Goal: Transaction & Acquisition: Purchase product/service

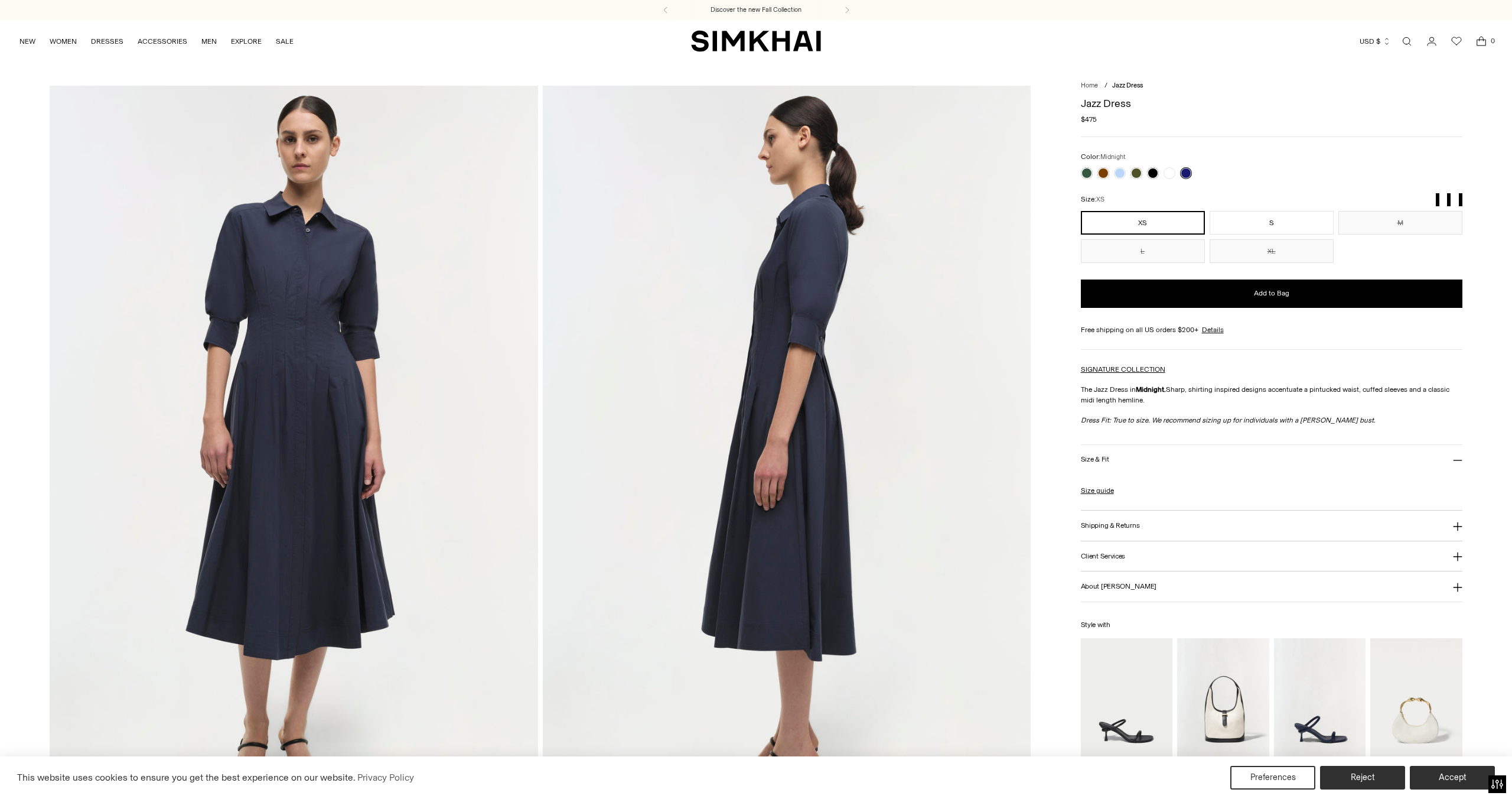
drag, startPoint x: 0, startPoint y: 0, endPoint x: 1402, endPoint y: 20, distance: 1402.1
click at [1402, 29] on link "Open search modal" at bounding box center [1408, 41] width 24 height 24
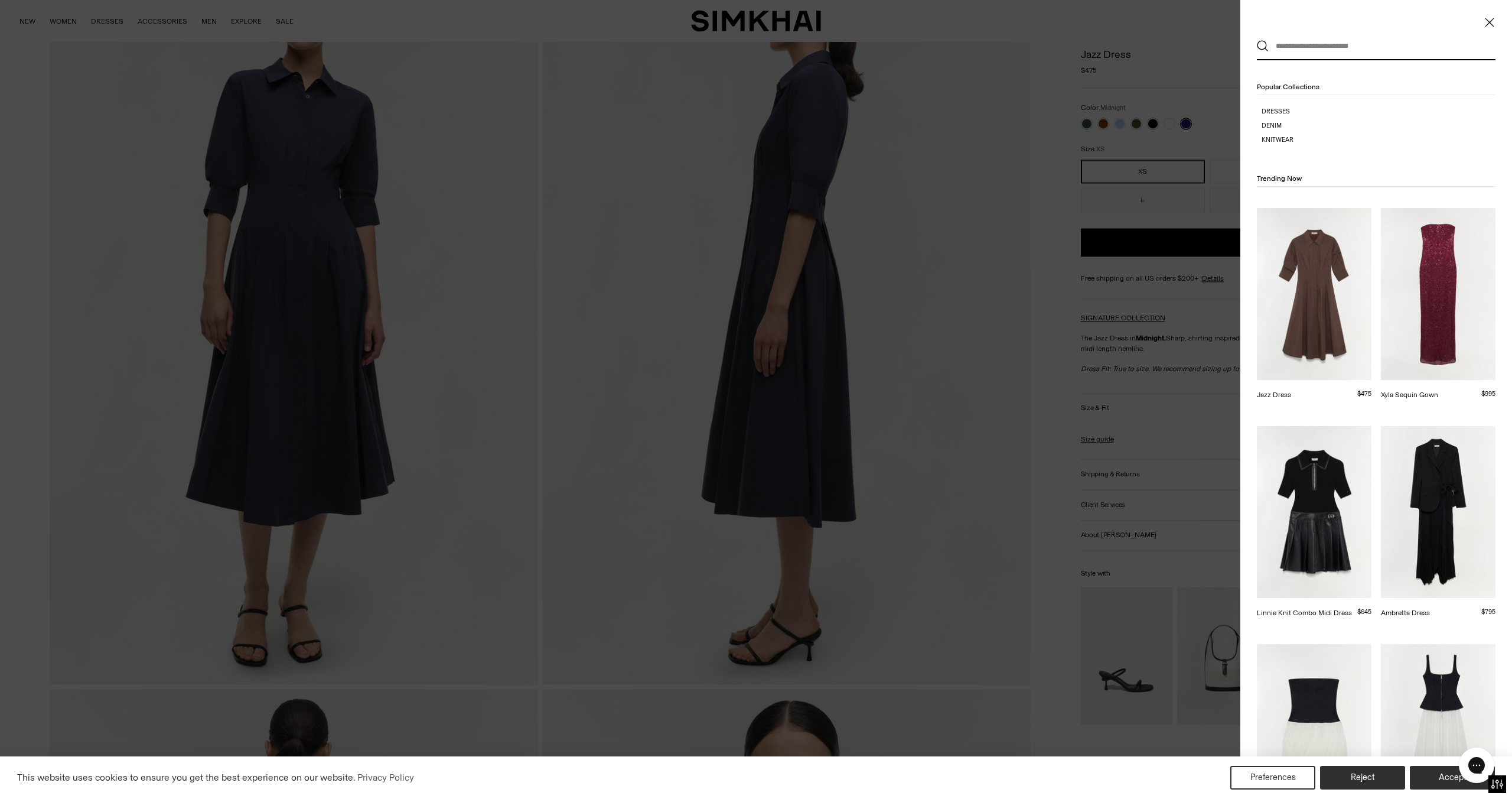
click at [1359, 51] on input "text" at bounding box center [1373, 46] width 209 height 26
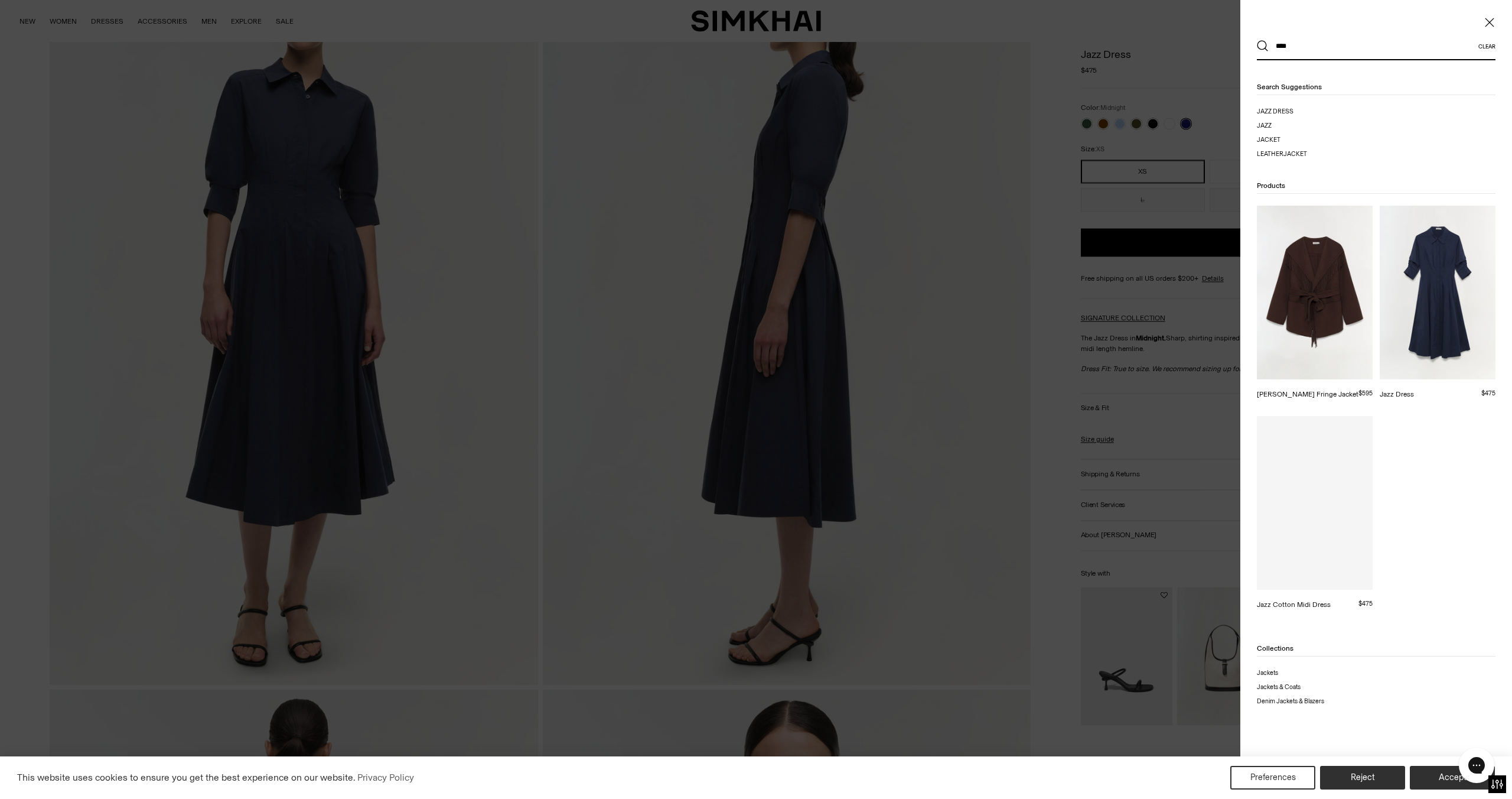
type input "****"
click at [1257, 40] on button "Search" at bounding box center [1263, 46] width 12 height 12
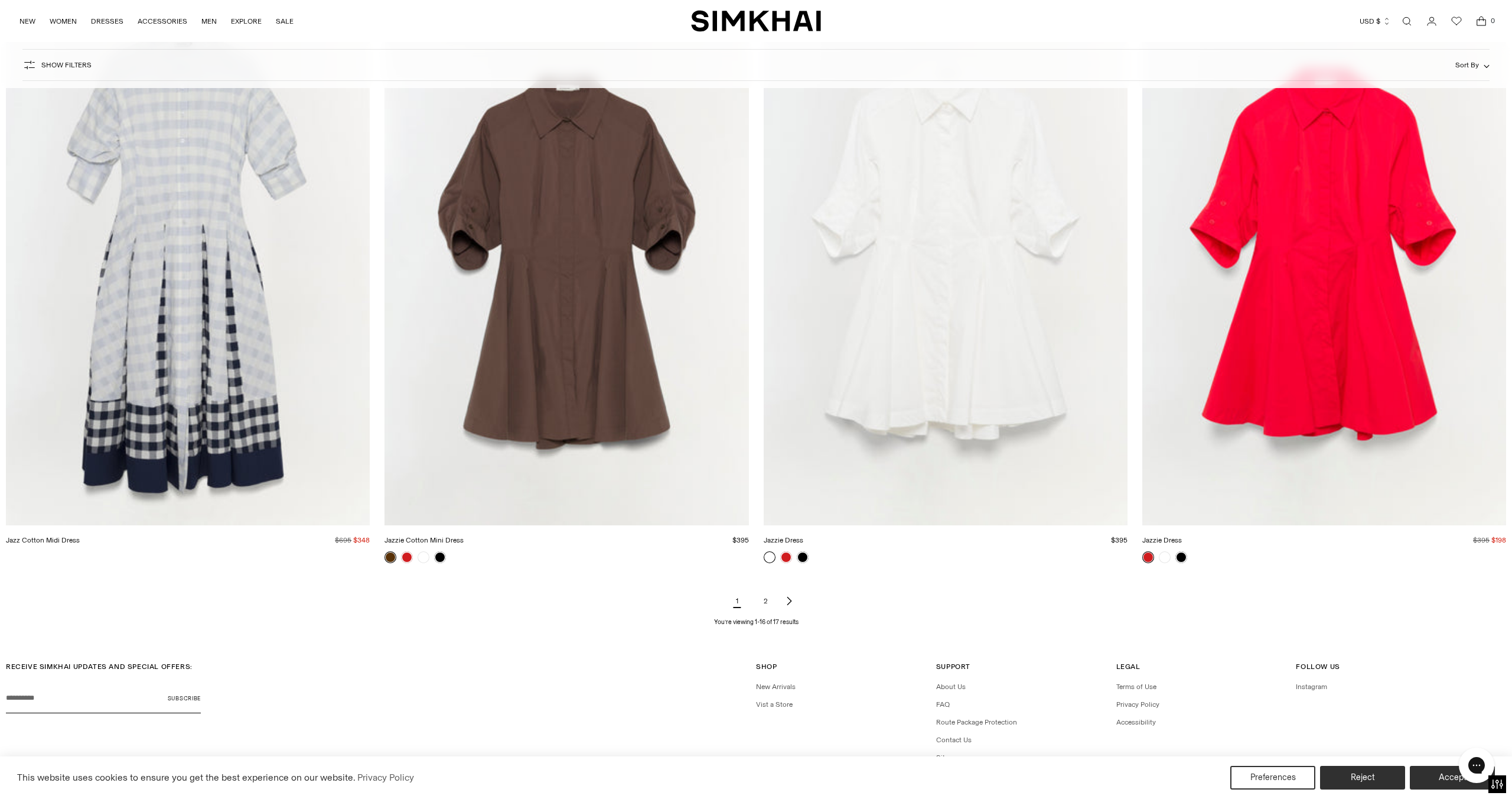
scroll to position [2135, 0]
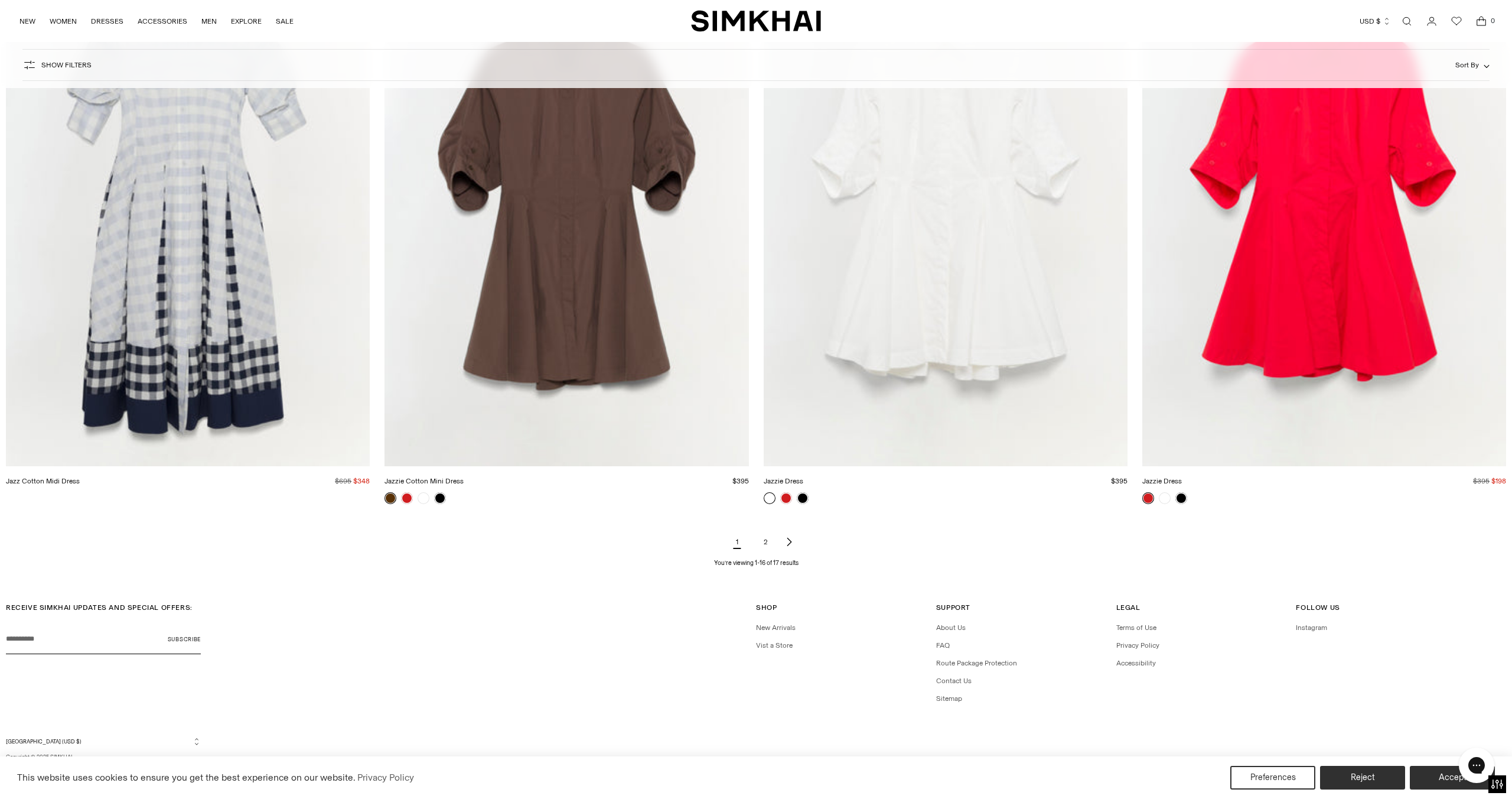
click at [783, 546] on link "Next page of results" at bounding box center [789, 542] width 14 height 24
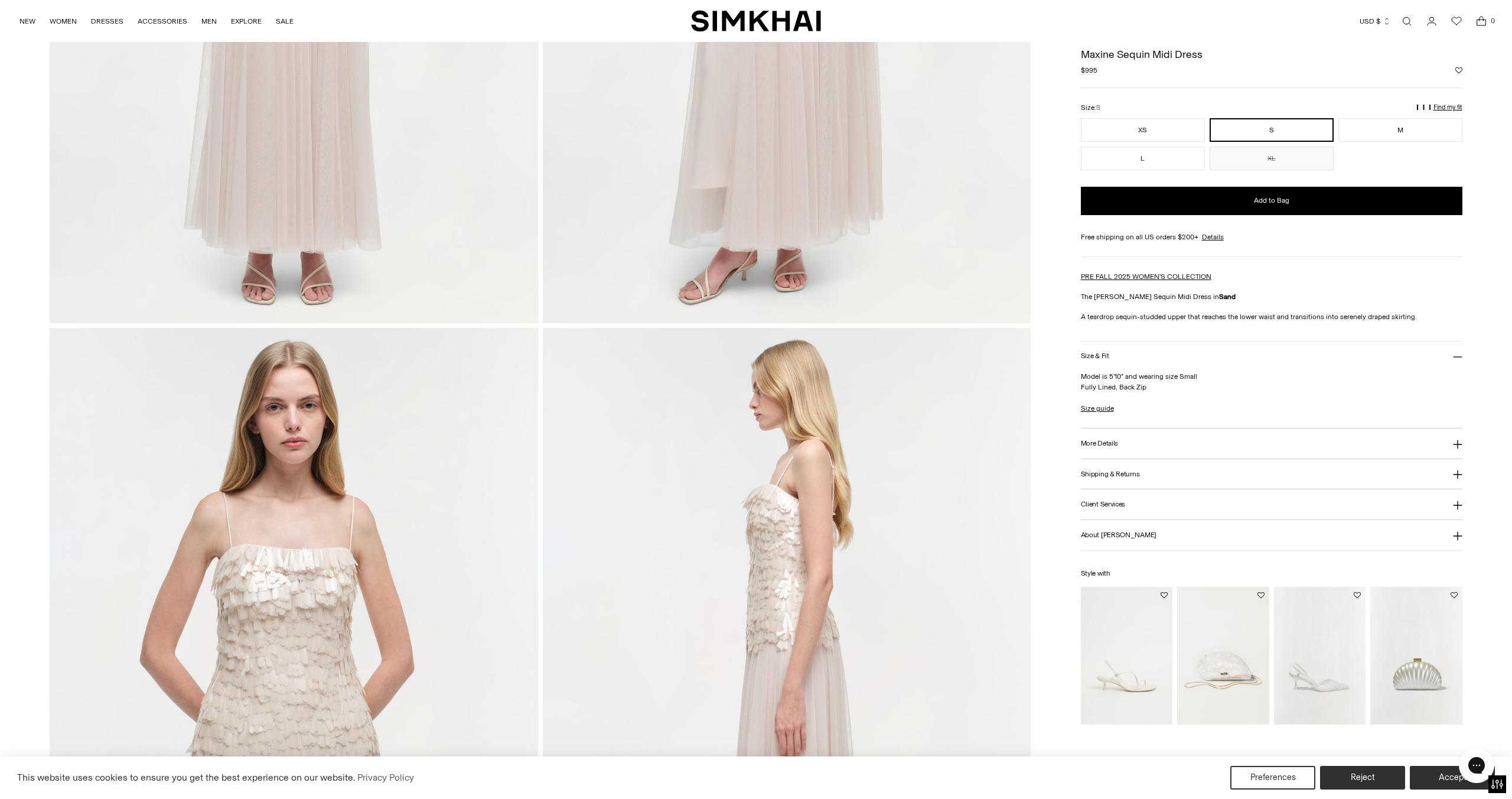
click at [464, 323] on div at bounding box center [540, 694] width 981 height 2206
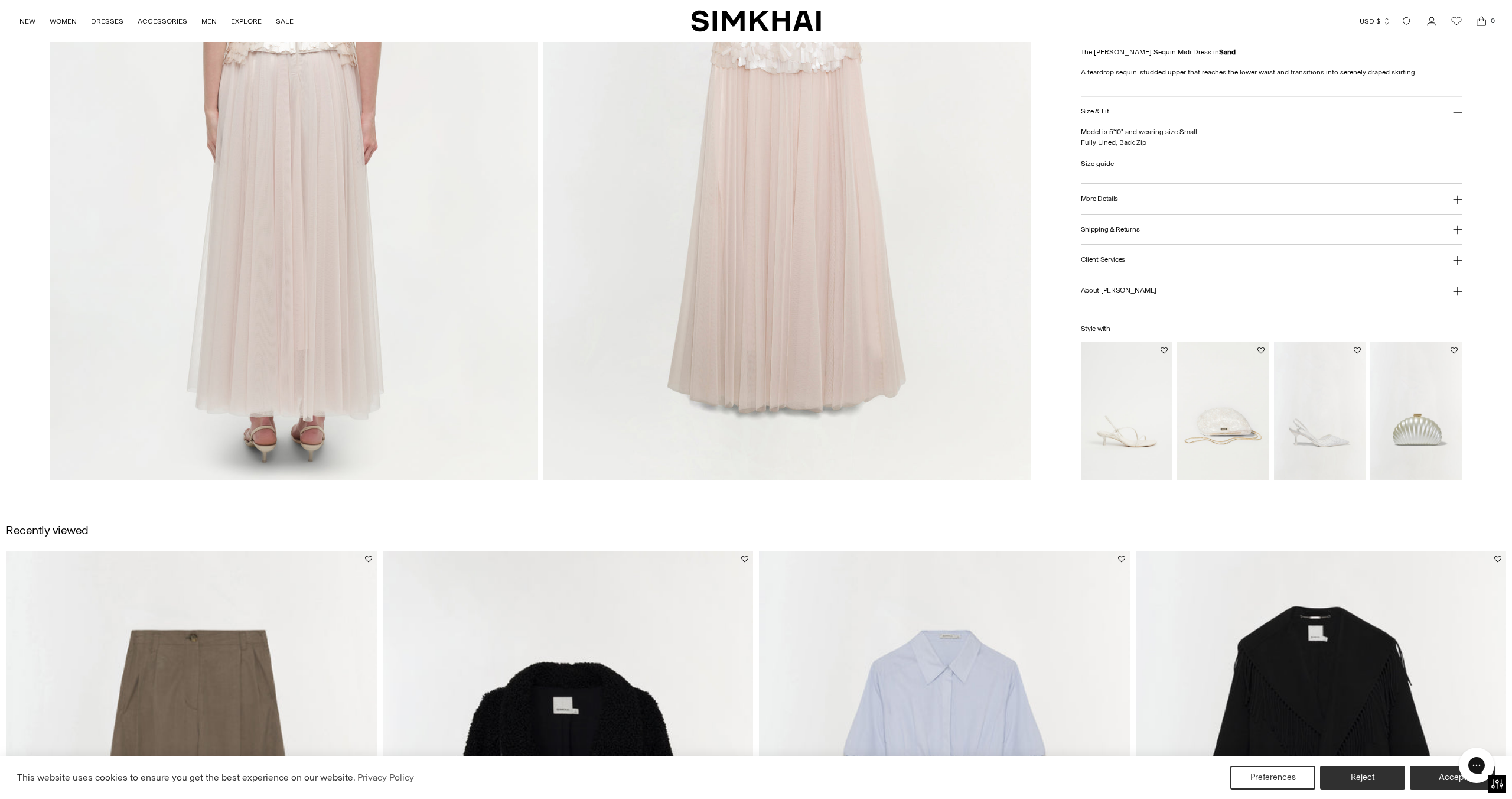
scroll to position [3021, 0]
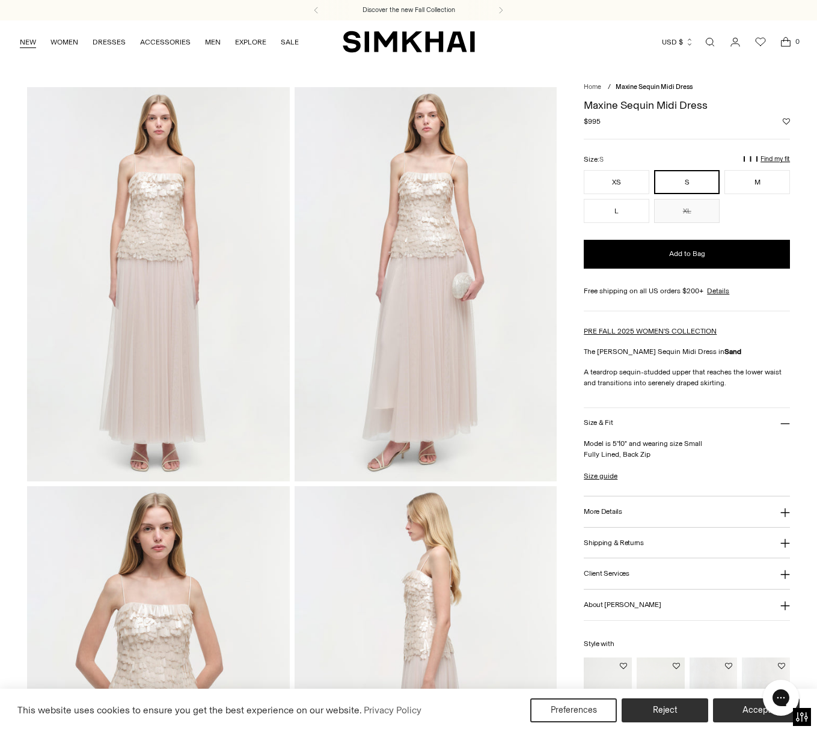
click at [31, 37] on link "NEW" at bounding box center [28, 42] width 16 height 26
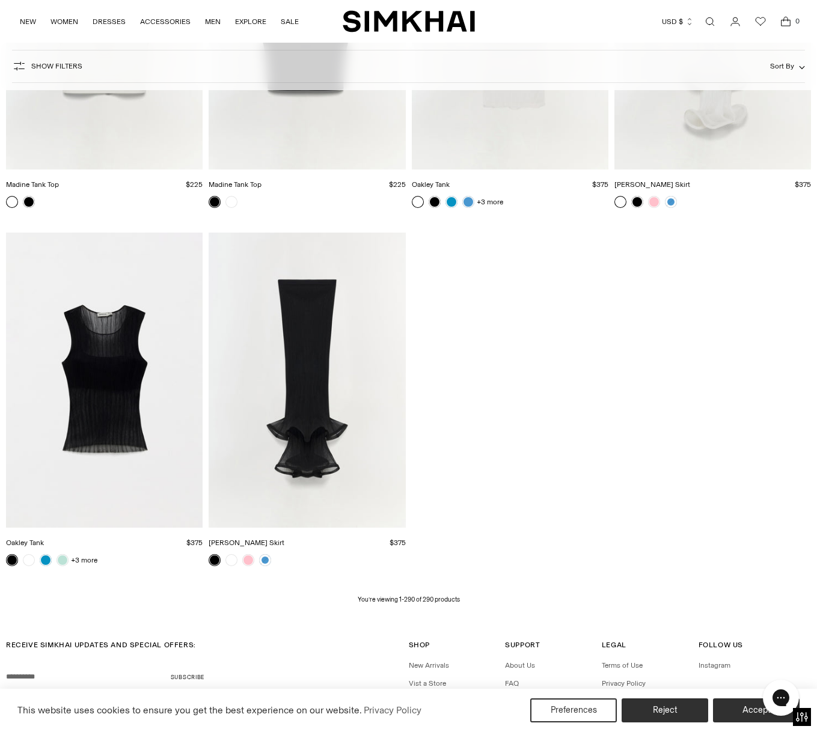
scroll to position [25790, 0]
